Goal: Find specific page/section: Find specific page/section

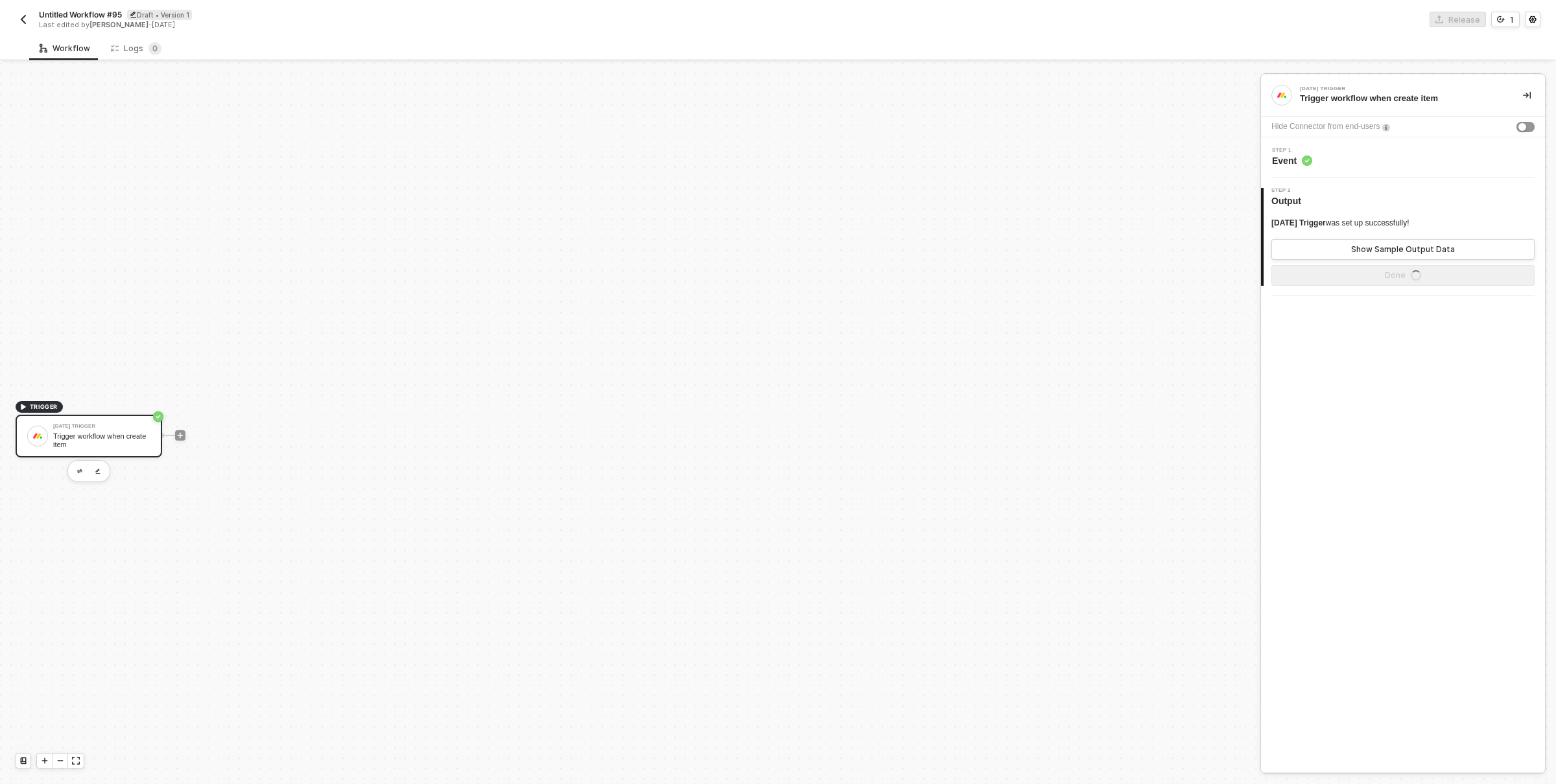
scroll to position [24, 0]
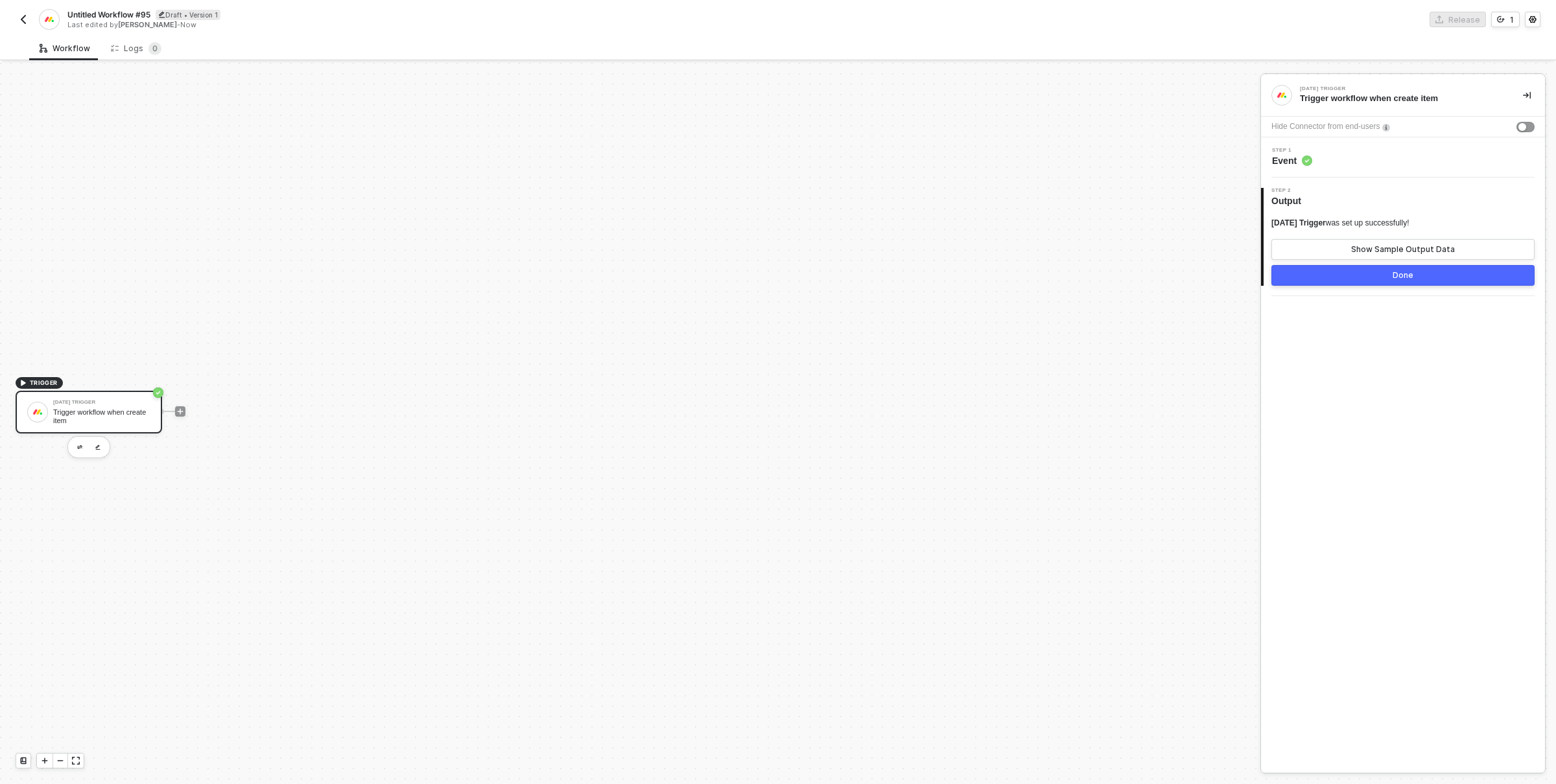
click at [22, 20] on img "button" at bounding box center [23, 19] width 10 height 10
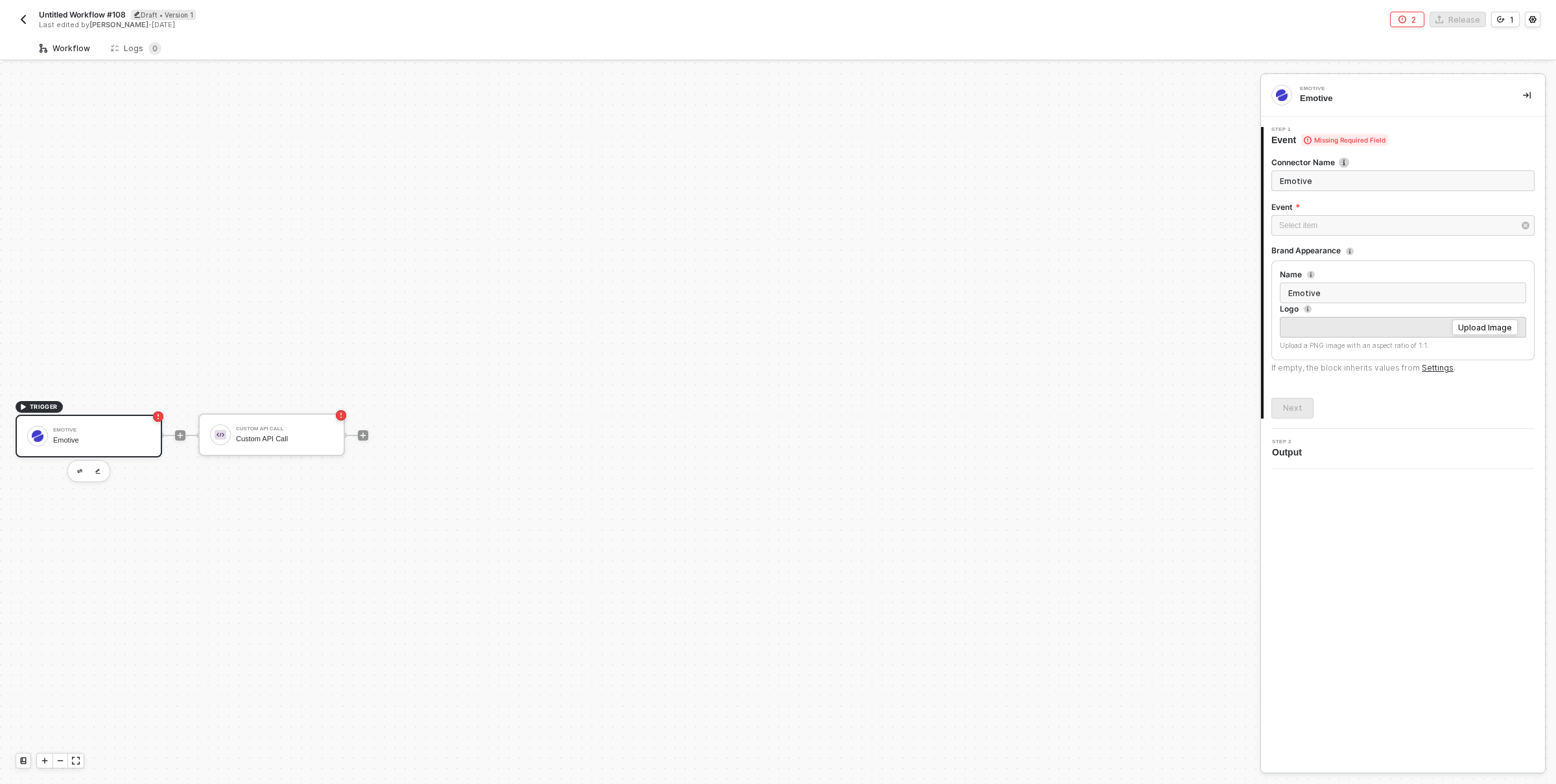
scroll to position [24, 0]
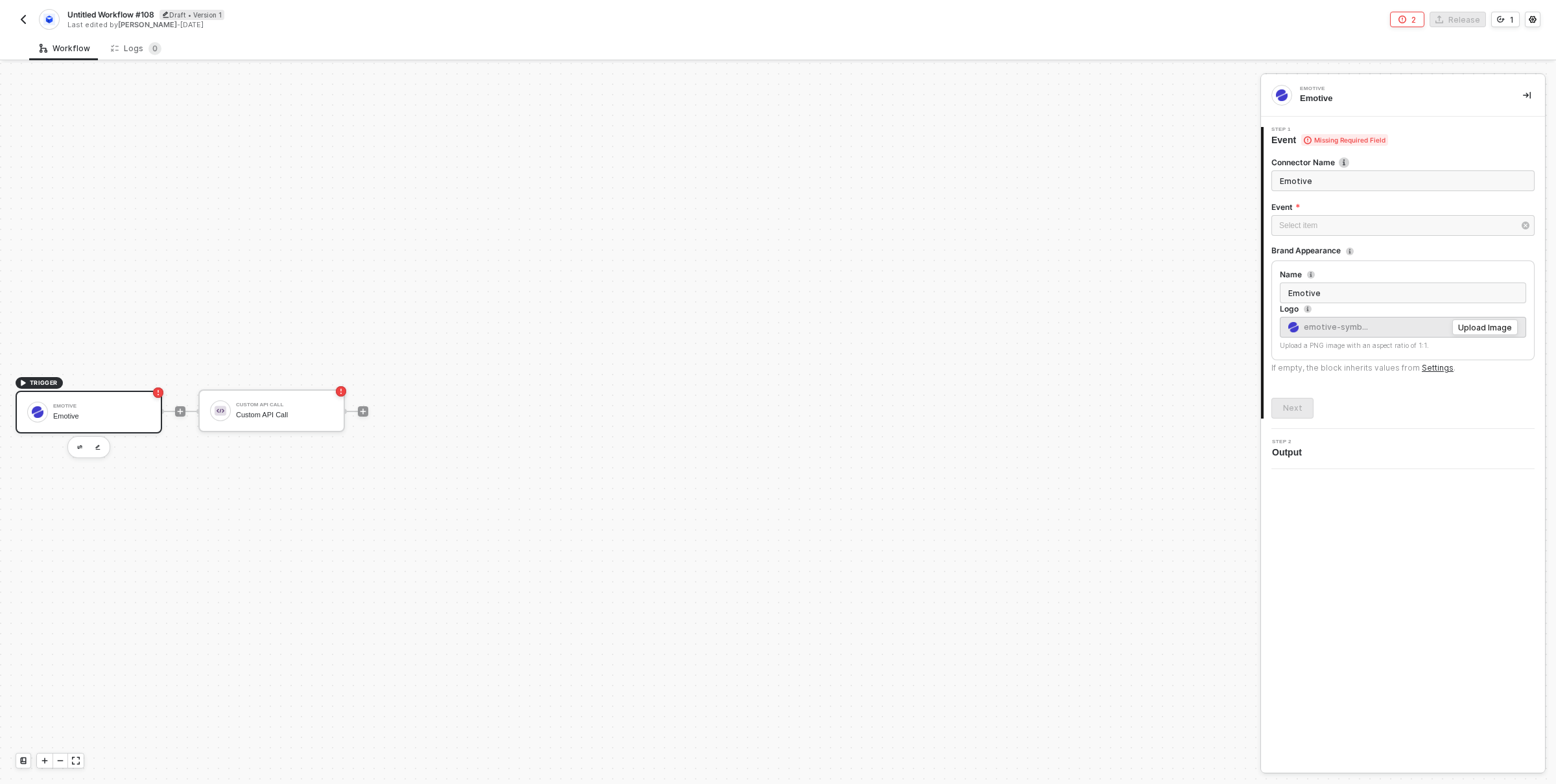
click at [26, 21] on img "button" at bounding box center [23, 19] width 10 height 10
